Goal: Use online tool/utility: Utilize a website feature to perform a specific function

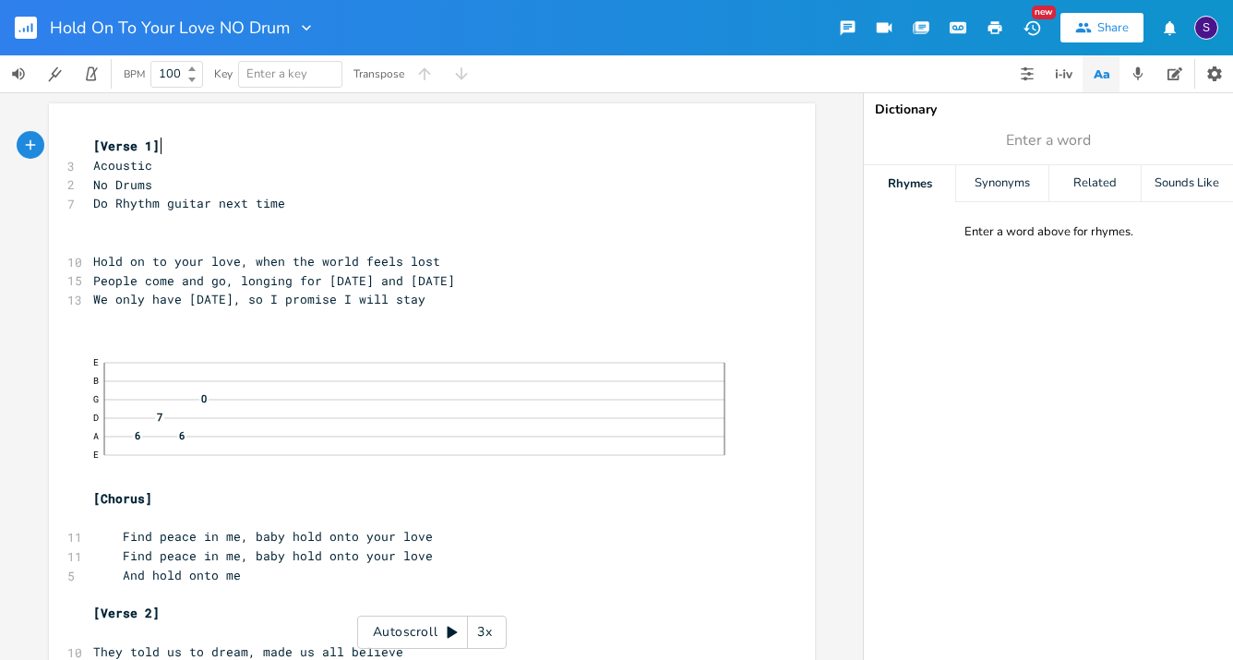
click at [121, 329] on pre "​" at bounding box center [423, 338] width 666 height 19
type textarea "Eb"
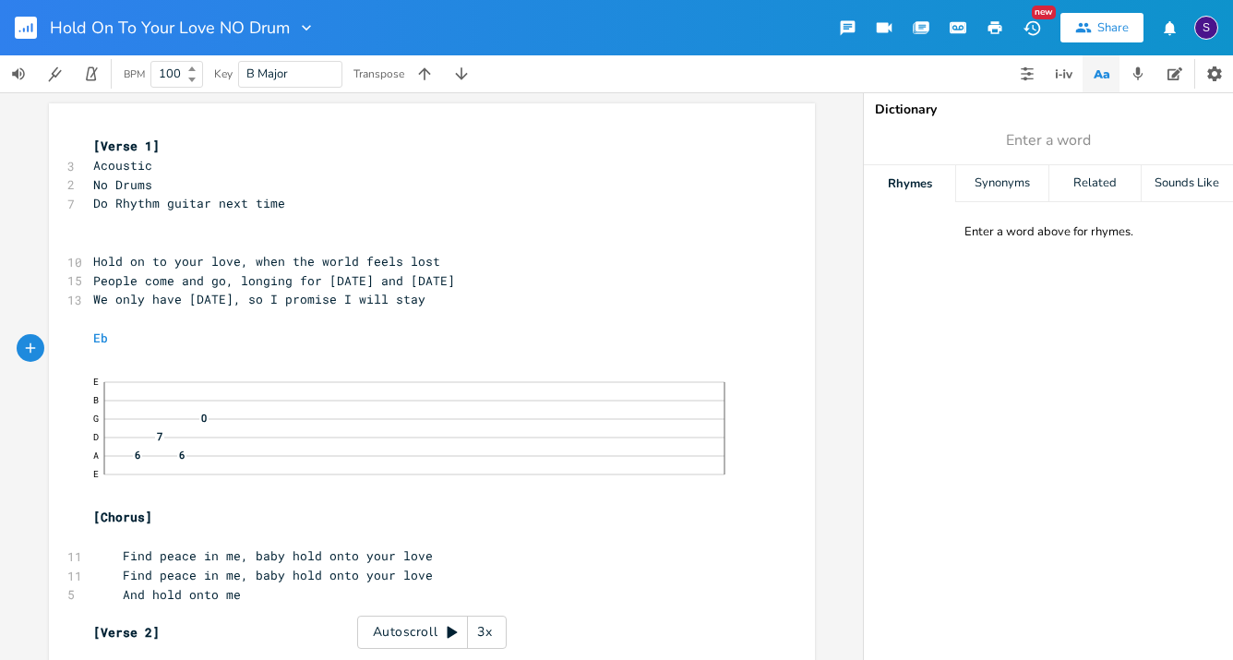
click at [35, 19] on rect "button" at bounding box center [26, 28] width 22 height 22
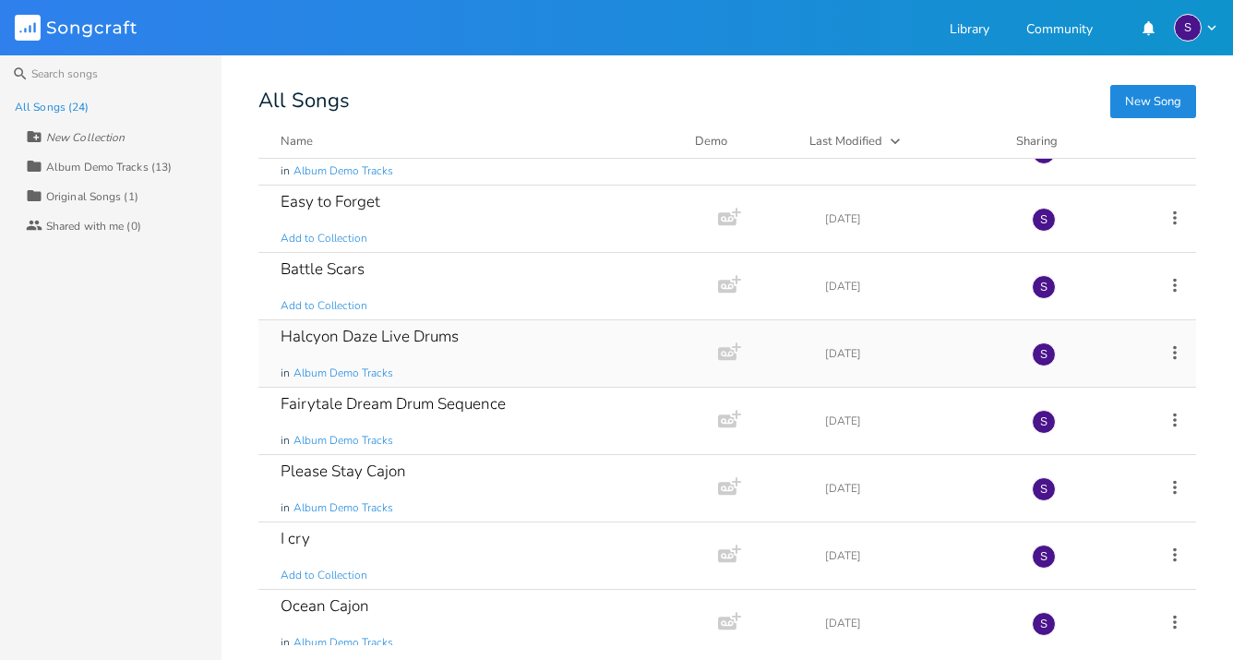
scroll to position [44, 0]
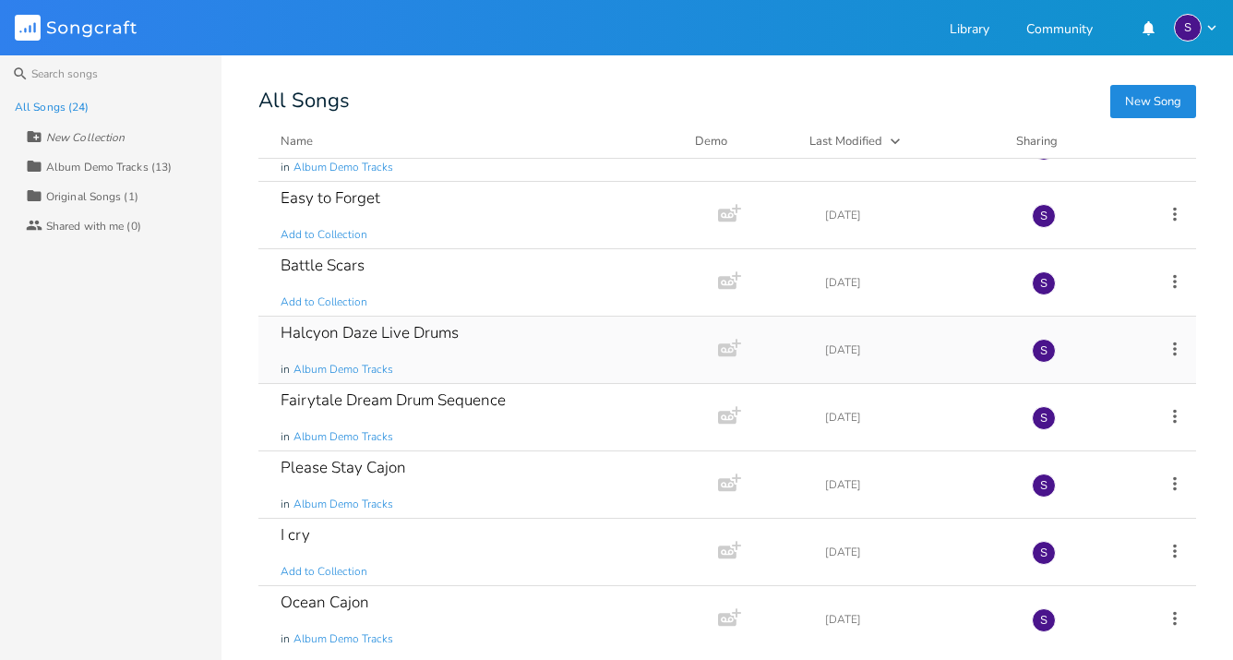
click at [489, 351] on div "Halcyon Daze Live Drums in Album Demo Tracks" at bounding box center [485, 350] width 408 height 66
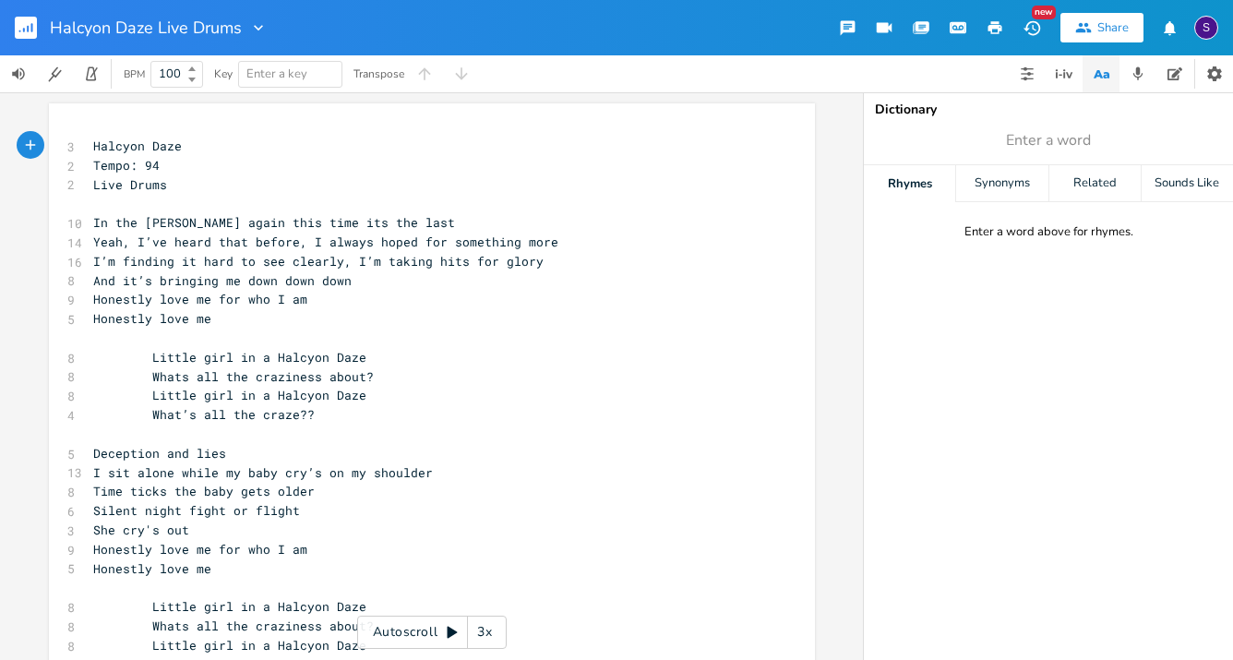
click at [29, 34] on rect "button" at bounding box center [26, 28] width 22 height 22
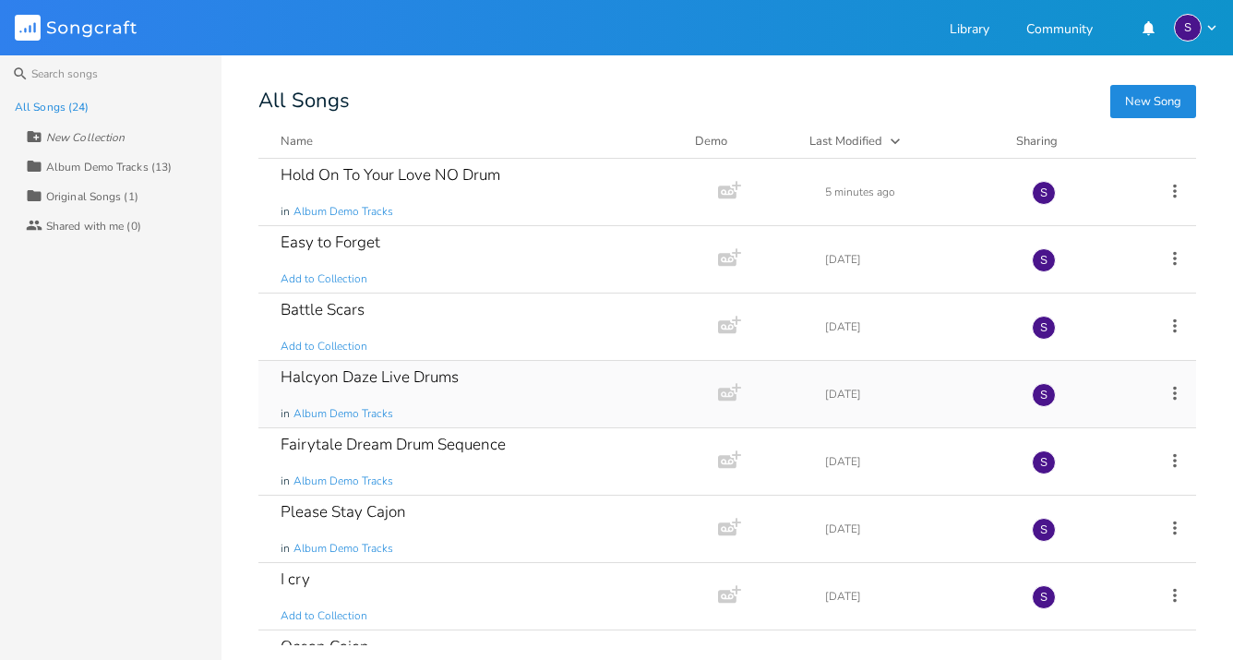
click at [470, 411] on div "Halcyon Daze Live Drums in Album Demo Tracks" at bounding box center [485, 394] width 408 height 66
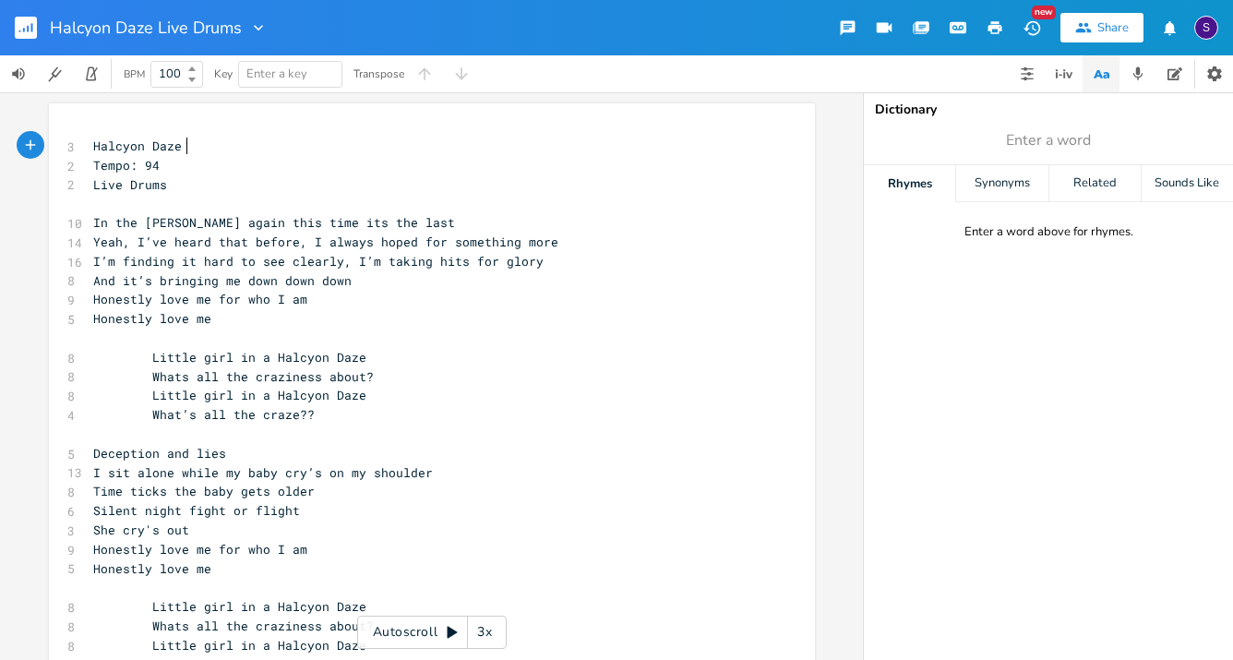
click at [36, 33] on rect "button" at bounding box center [26, 28] width 22 height 22
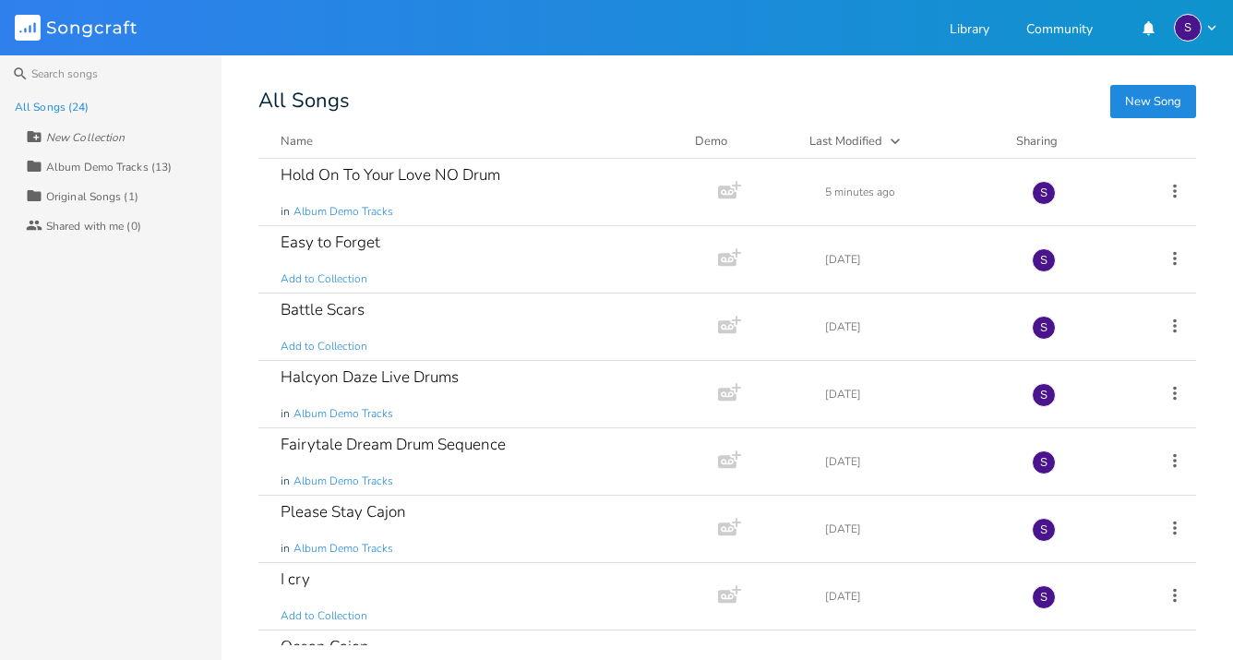
click at [66, 173] on div "Album Demo Tracks (13)" at bounding box center [109, 167] width 126 height 11
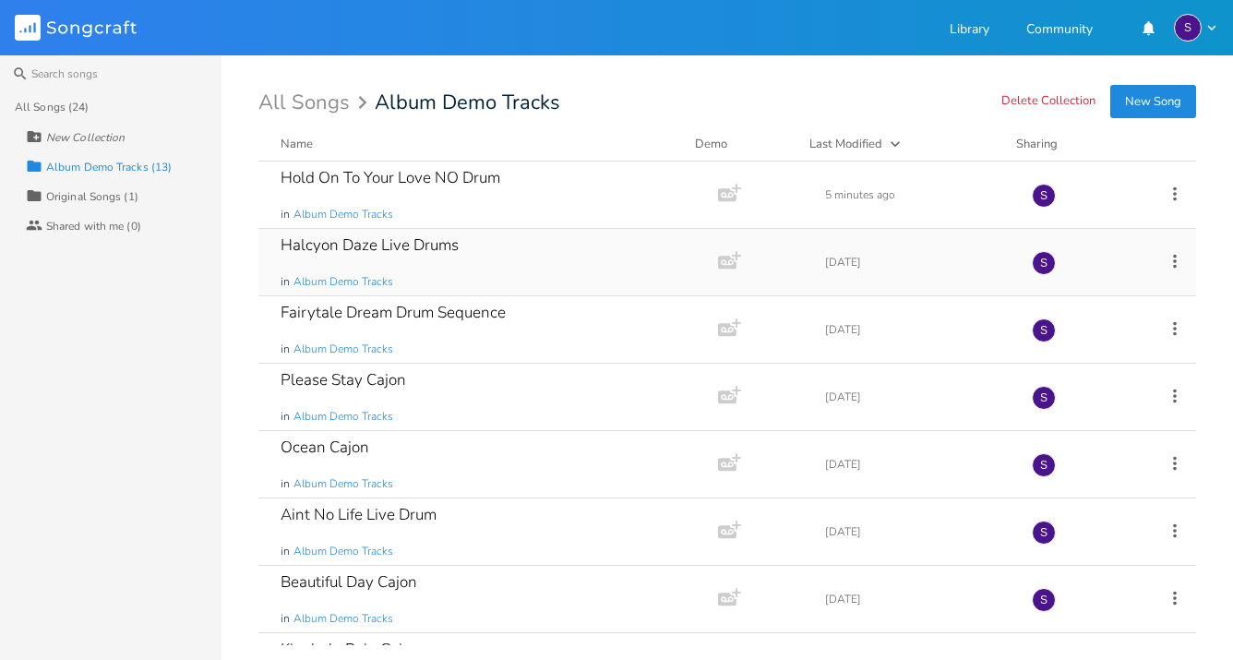
click at [306, 244] on div "Halcyon Daze Live Drums" at bounding box center [370, 245] width 178 height 16
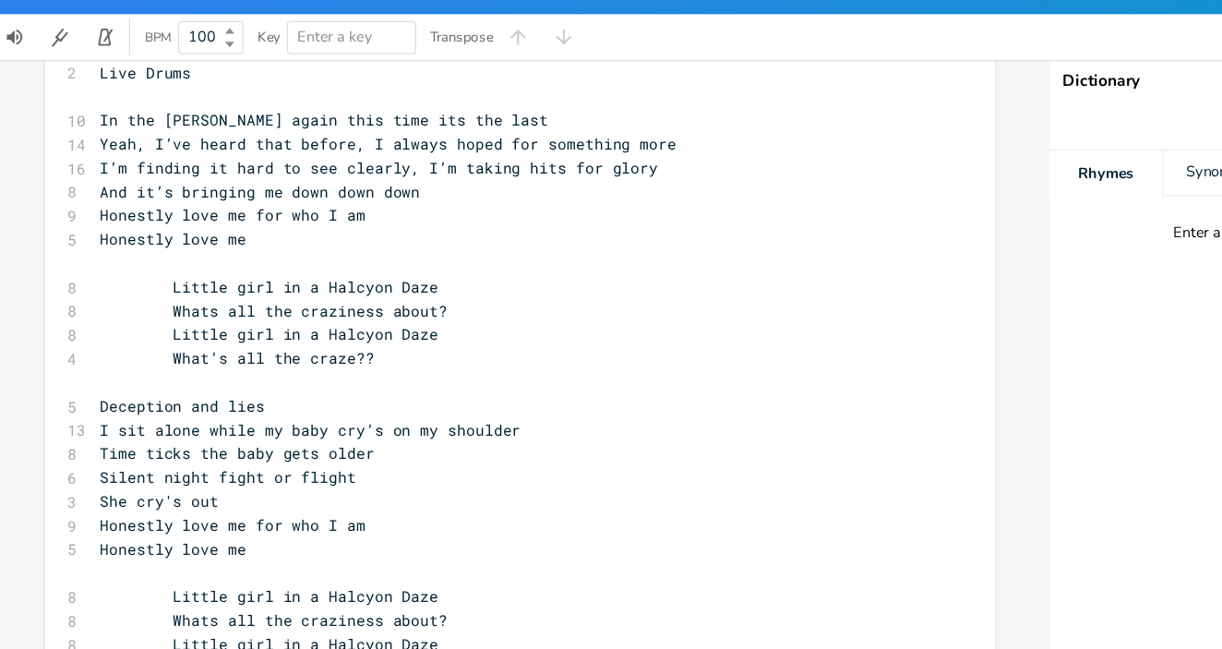
scroll to position [73, 0]
